Goal: Task Accomplishment & Management: Use online tool/utility

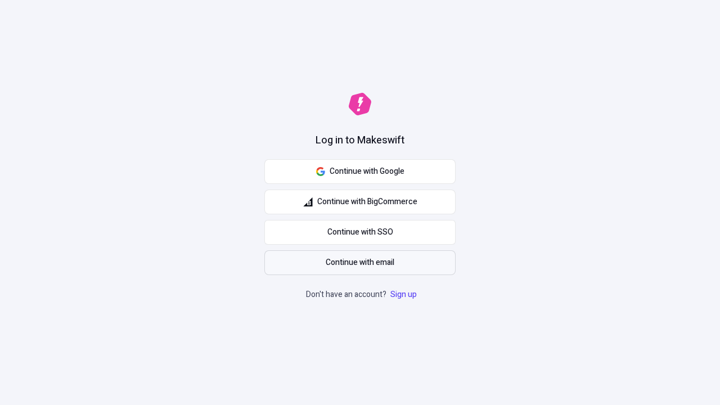
click at [360, 263] on span "Continue with email" at bounding box center [359, 262] width 69 height 12
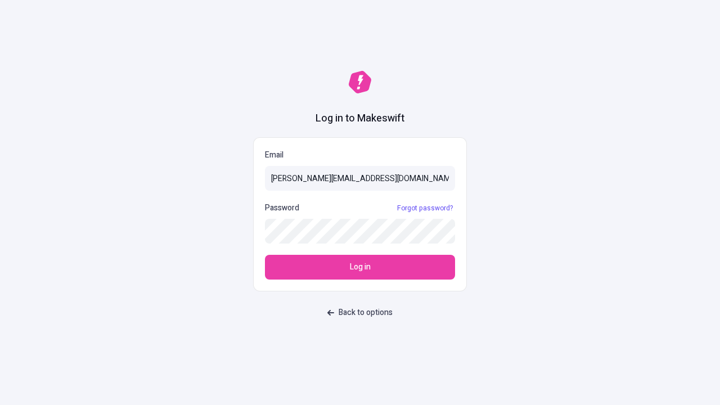
type input "[PERSON_NAME][EMAIL_ADDRESS][DOMAIN_NAME]"
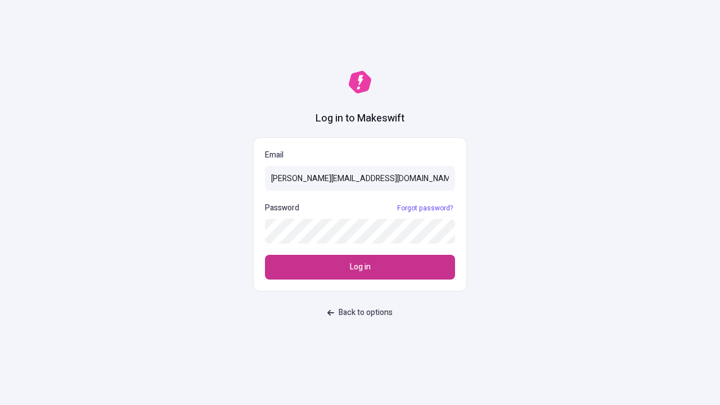
click at [360, 267] on span "Log in" at bounding box center [360, 267] width 21 height 12
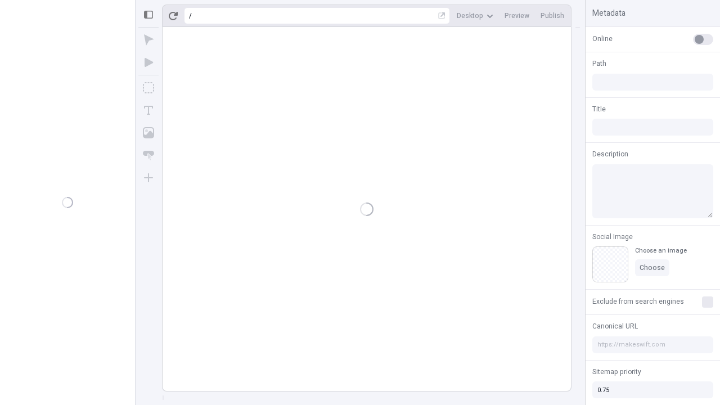
type input "/deep-link-strenuus"
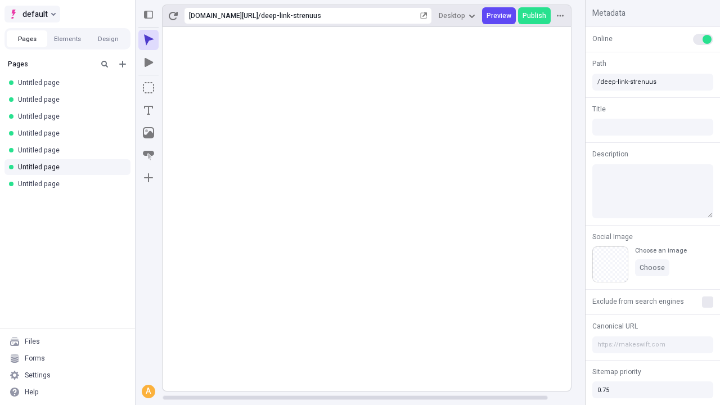
click at [31, 14] on span "default" at bounding box center [34, 13] width 25 height 13
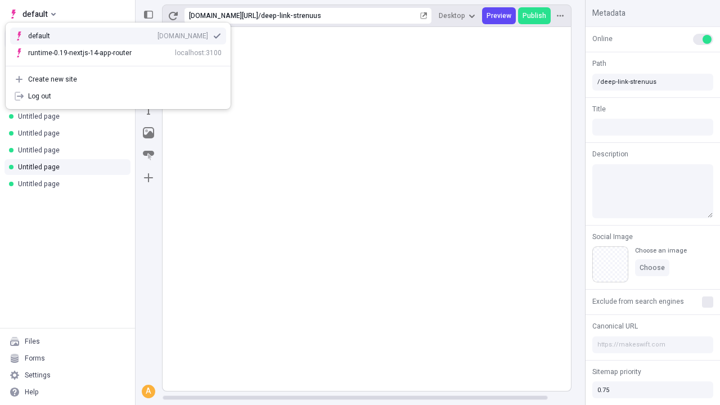
click at [118, 79] on div "Create new site" at bounding box center [124, 79] width 193 height 9
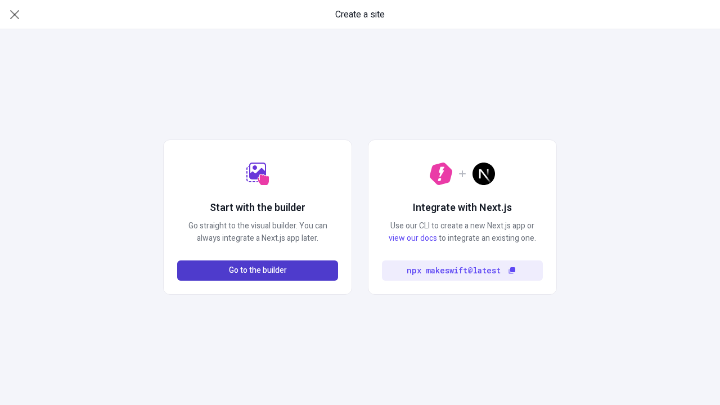
click at [257, 270] on span "Go to the builder" at bounding box center [258, 270] width 58 height 12
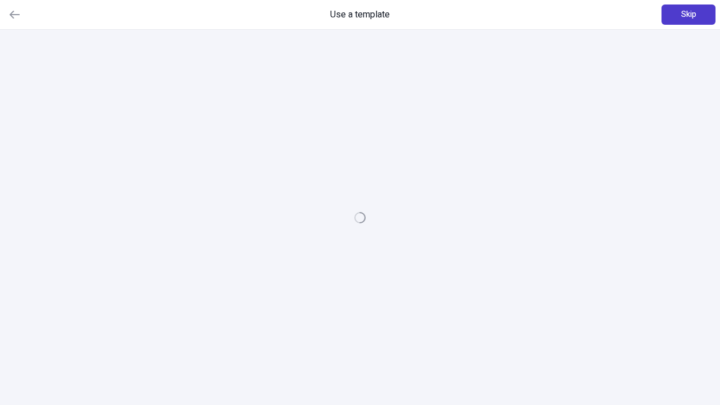
click at [688, 15] on span "Skip" at bounding box center [688, 14] width 15 height 12
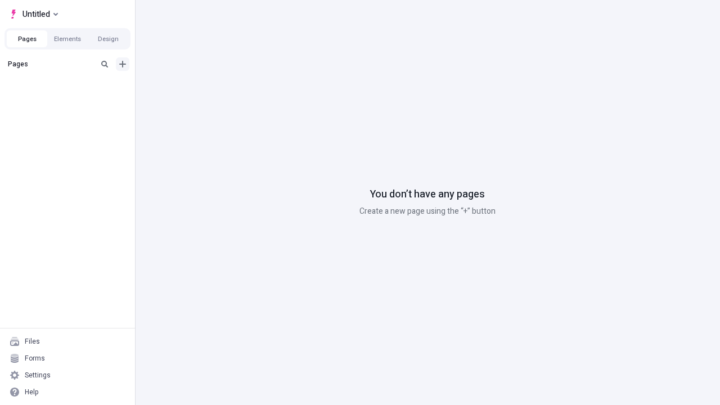
click at [123, 64] on icon "Add new" at bounding box center [122, 64] width 7 height 7
click at [182, 87] on span "Blank page" at bounding box center [189, 87] width 70 height 9
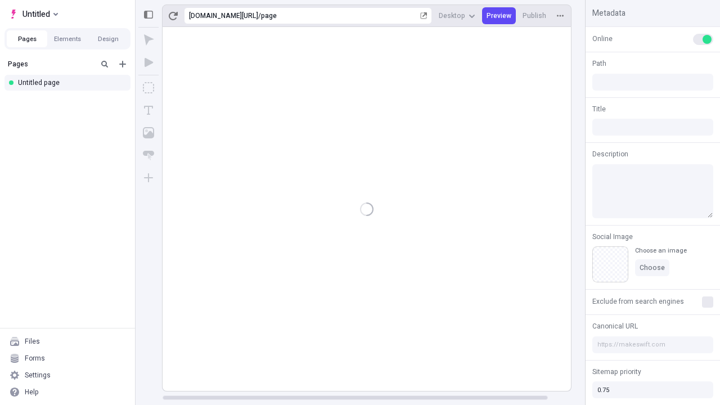
type input "/page"
click at [148, 88] on icon "Box" at bounding box center [148, 87] width 11 height 11
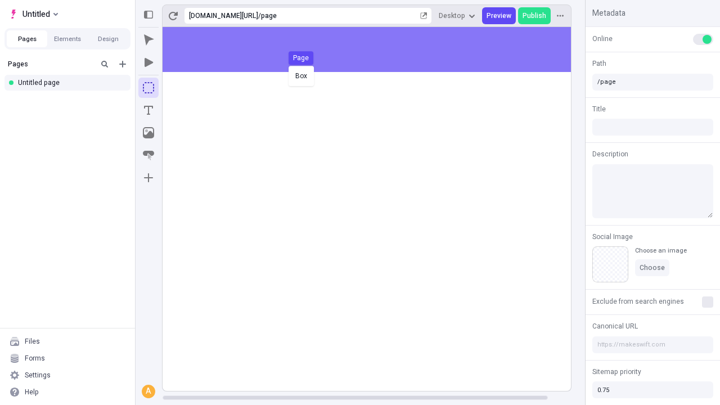
click at [378, 49] on div "Box Page" at bounding box center [360, 202] width 720 height 405
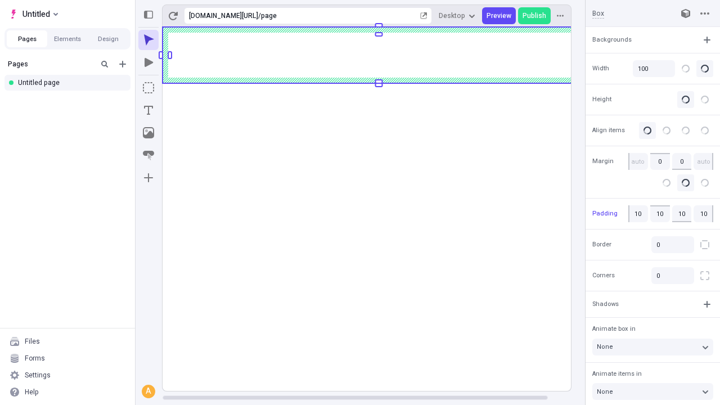
click at [148, 133] on icon "Image" at bounding box center [148, 132] width 11 height 11
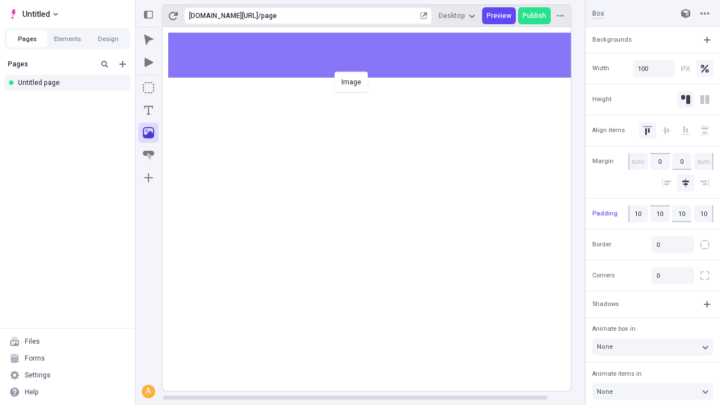
click at [378, 55] on div "Image" at bounding box center [360, 202] width 720 height 405
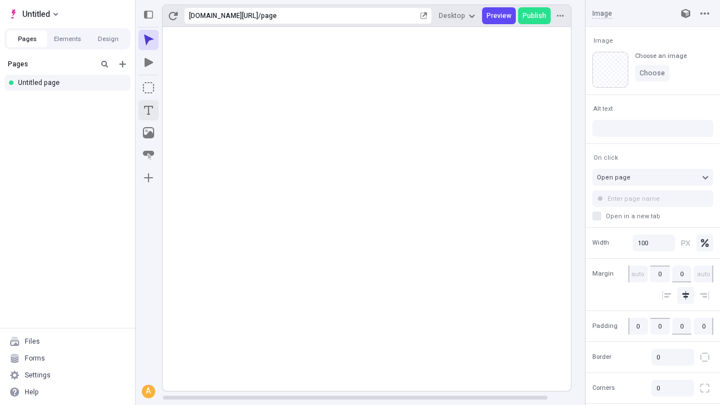
click at [148, 110] on icon "Text" at bounding box center [148, 110] width 9 height 9
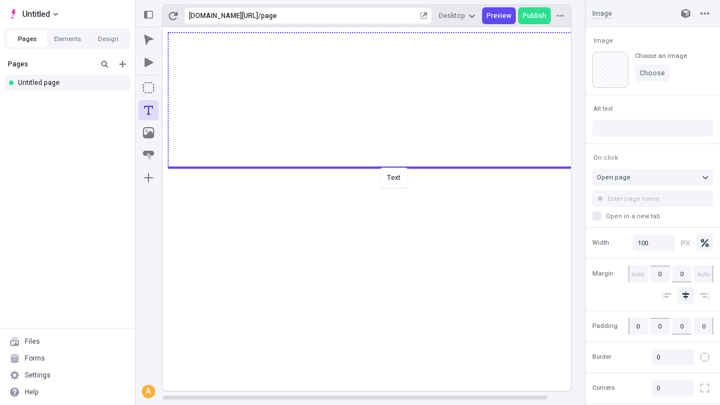
click at [378, 166] on div "Text" at bounding box center [360, 202] width 720 height 405
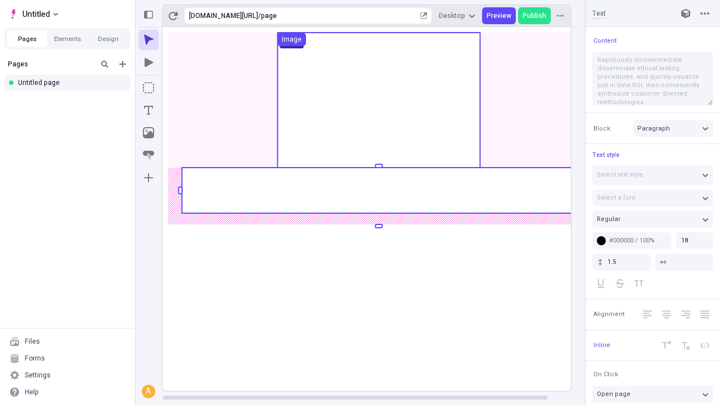
click at [378, 190] on rect at bounding box center [379, 191] width 394 height 46
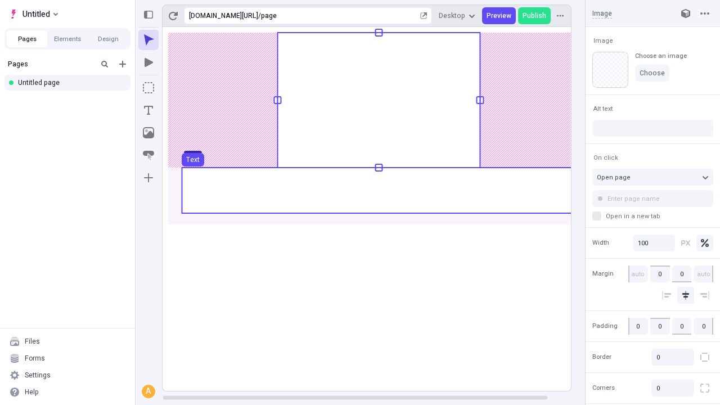
click at [378, 190] on use at bounding box center [379, 191] width 394 height 46
click at [378, 190] on rect at bounding box center [378, 209] width 432 height 364
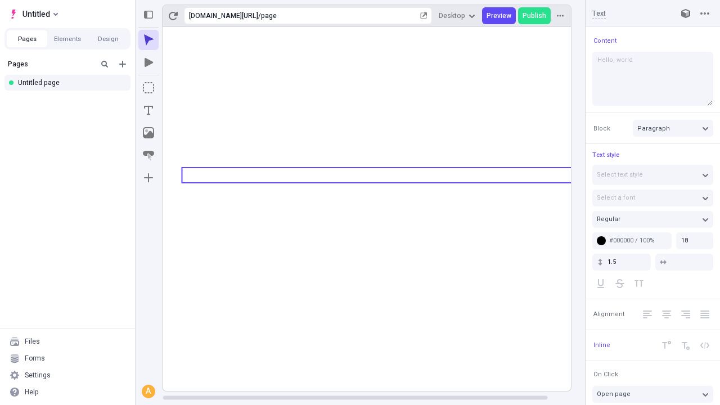
type textarea "Hello, world!"
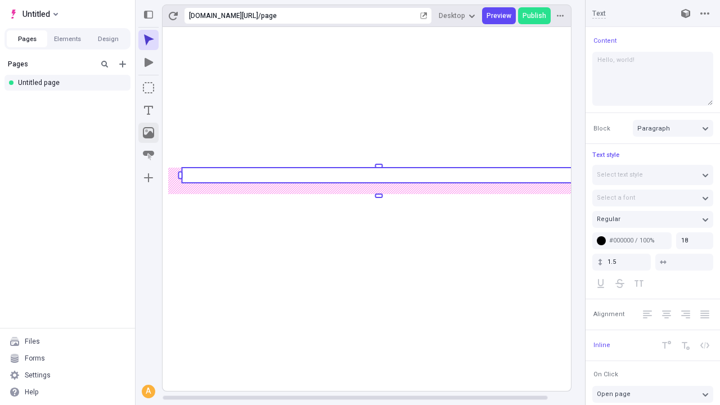
click at [148, 133] on icon "Image" at bounding box center [148, 132] width 11 height 11
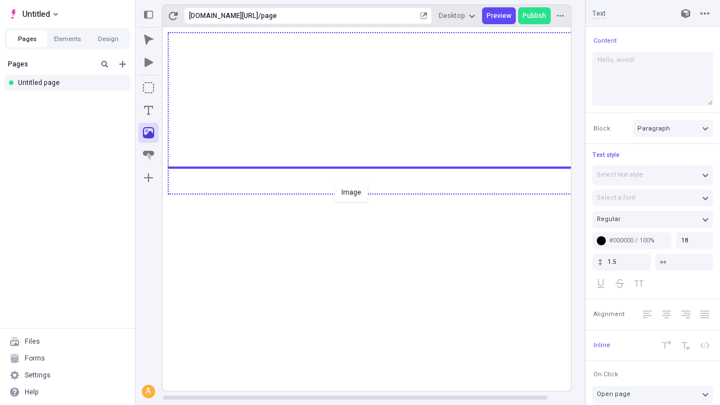
click at [378, 193] on div "Image" at bounding box center [360, 202] width 720 height 405
